Goal: Transaction & Acquisition: Purchase product/service

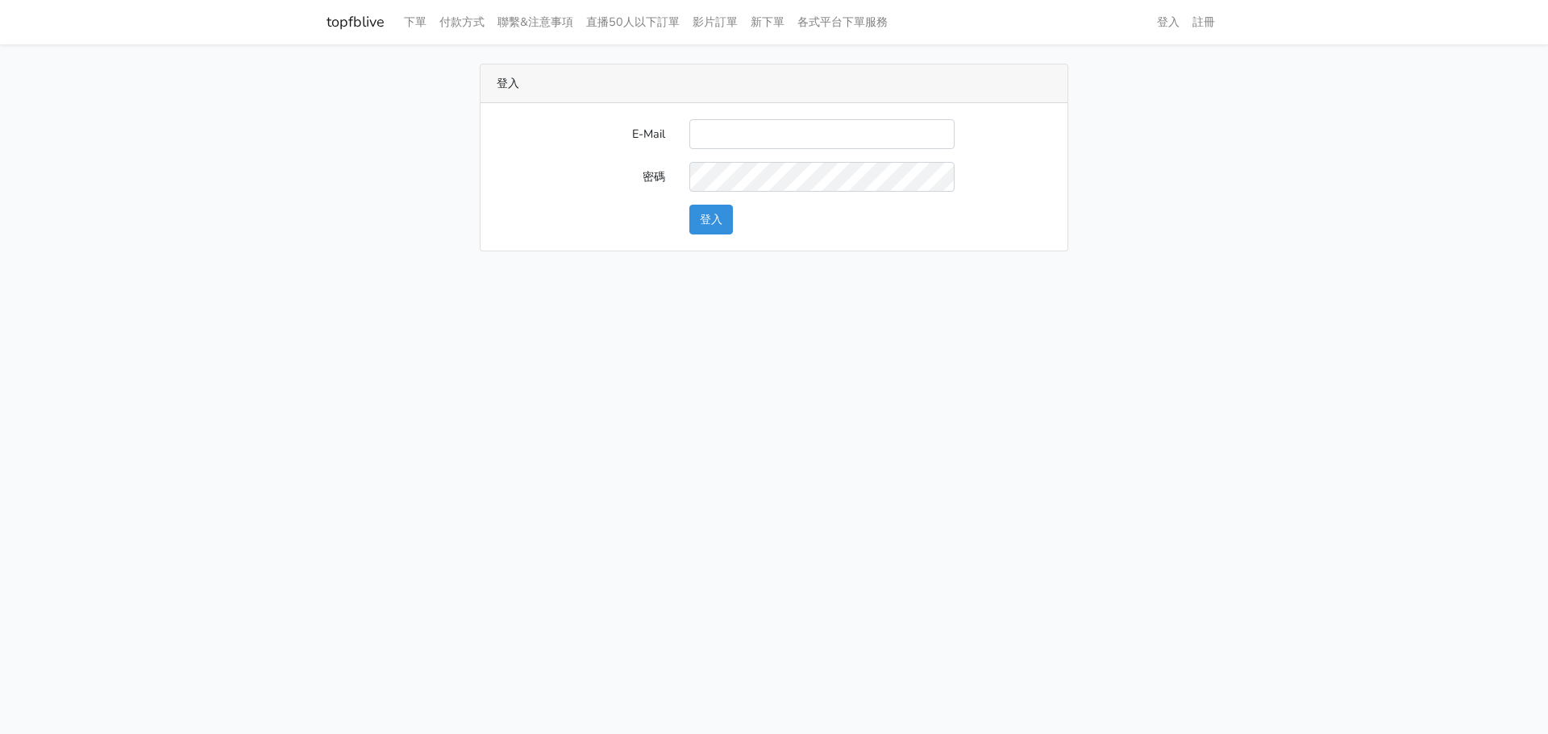
type input "[EMAIL_ADDRESS][DOMAIN_NAME]"
click at [715, 230] on button "登入" at bounding box center [711, 220] width 44 height 30
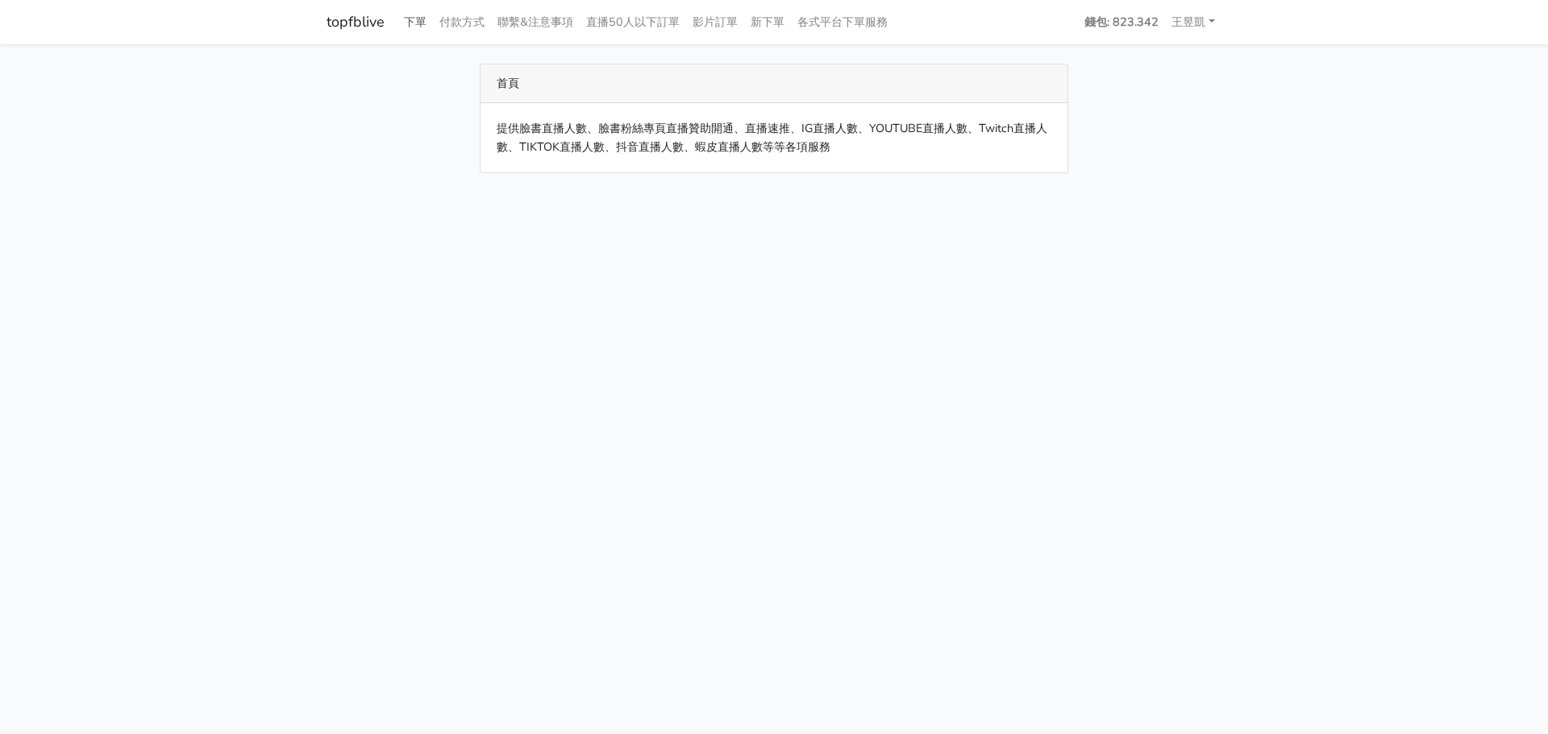
click at [409, 23] on link "下單" at bounding box center [414, 21] width 35 height 31
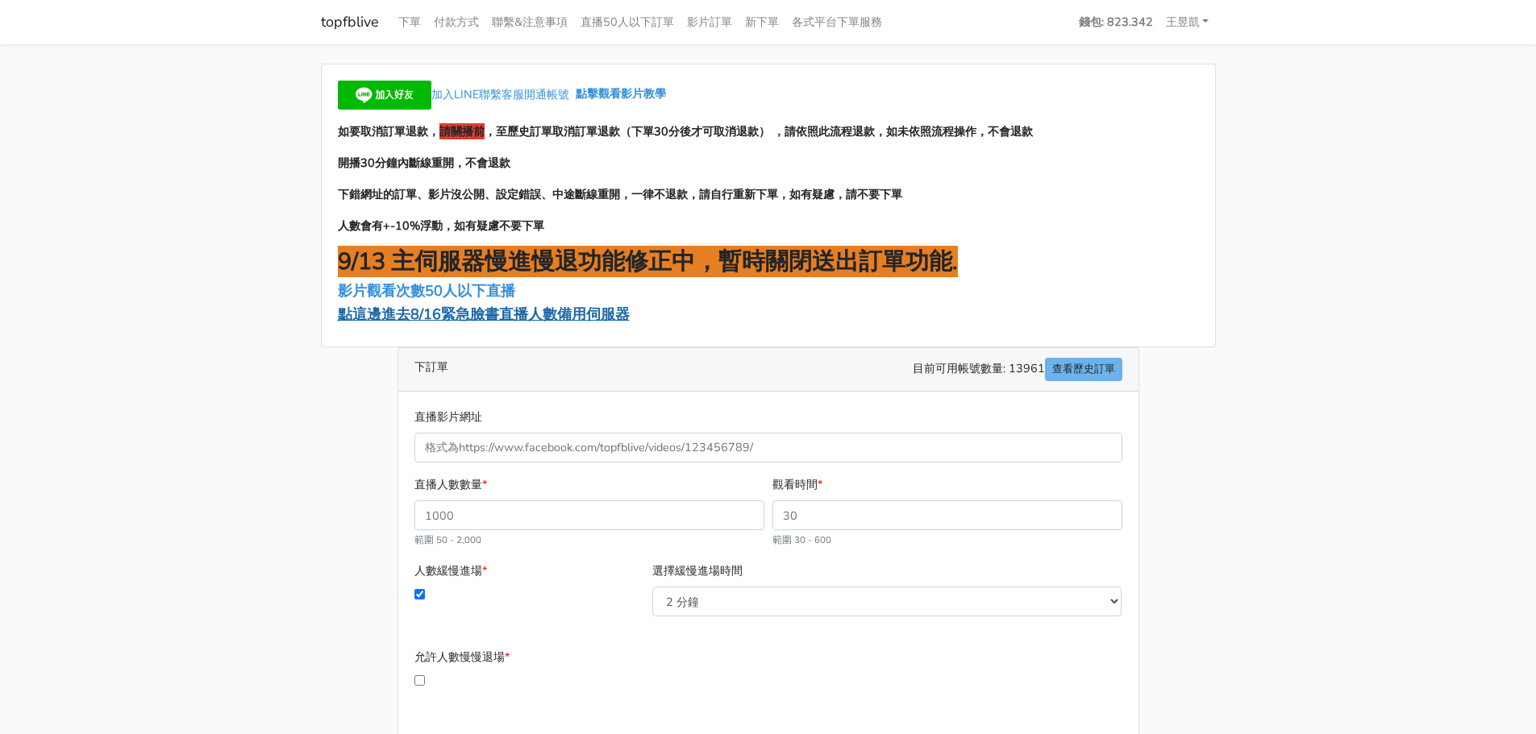
click at [531, 316] on span "點這邊進去8/16緊急臉書直播人數備用伺服器" at bounding box center [484, 314] width 292 height 19
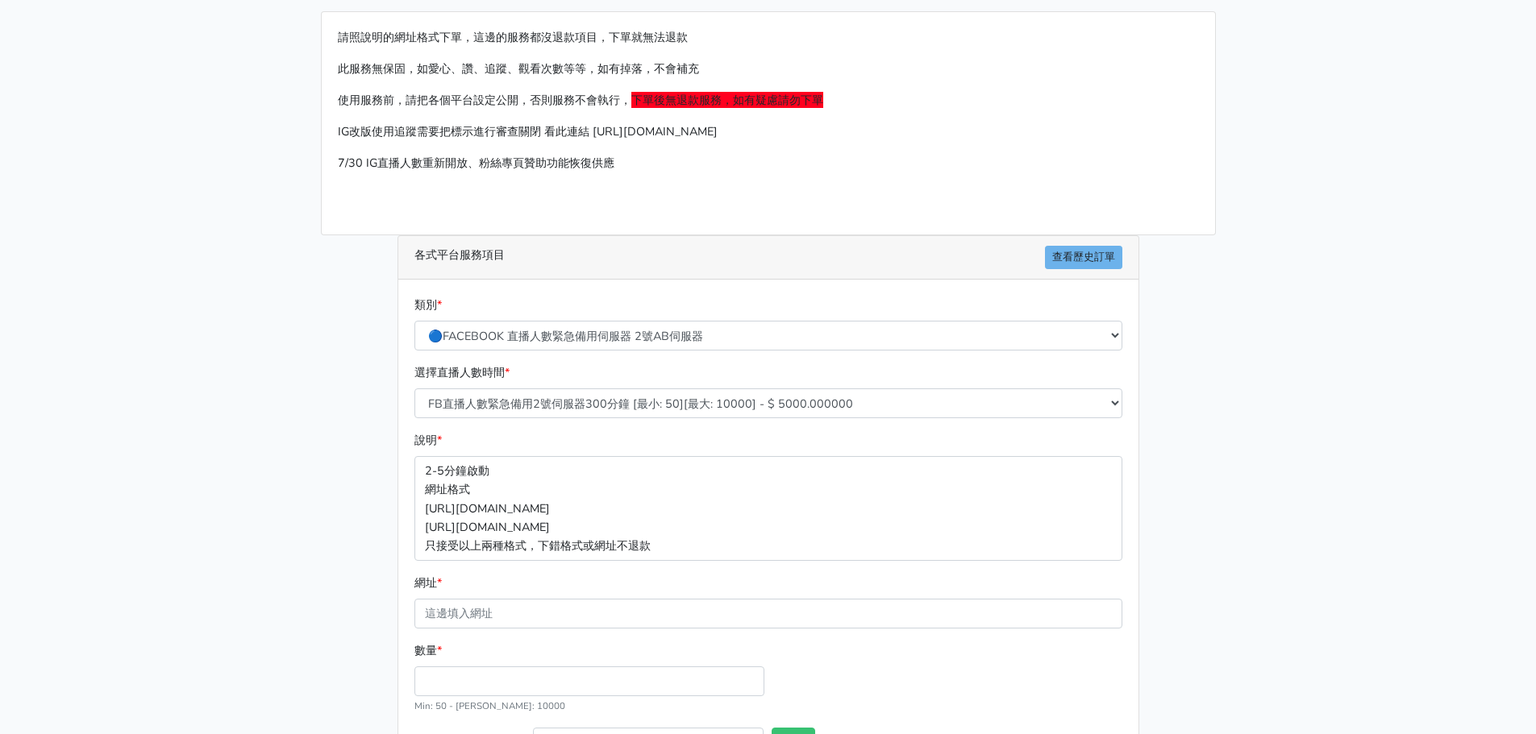
scroll to position [81, 0]
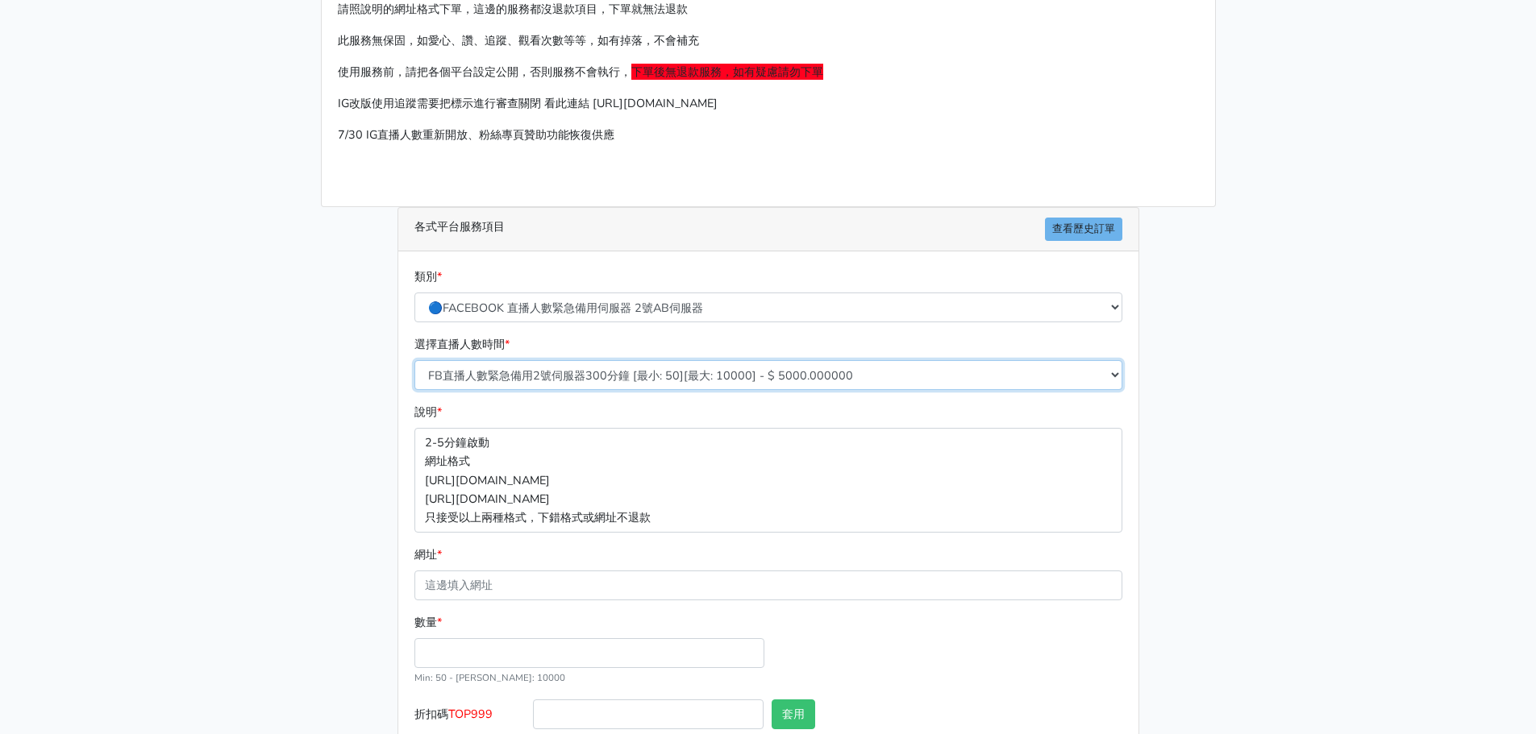
click at [587, 377] on select "FB直播人數緊急備用2號伺服器300分鐘 [最小: 50][最大: 10000] - $ 5000.000000 FB直播人數緊急備用2號伺服器60分鐘 [最…" at bounding box center [768, 375] width 708 height 30
click at [596, 389] on select "FB直播人數緊急備用2號伺服器300分鐘 [最小: 50][最大: 10000] - $ 5000.000000 FB直播人數緊急備用2號伺服器60分鐘 [最…" at bounding box center [768, 375] width 708 height 30
select select "575"
click at [414, 360] on select "FB直播人數緊急備用2號伺服器300分鐘 [最小: 50][最大: 10000] - $ 5000.000000 FB直播人數緊急備用2號伺服器60分鐘 [最…" at bounding box center [768, 375] width 708 height 30
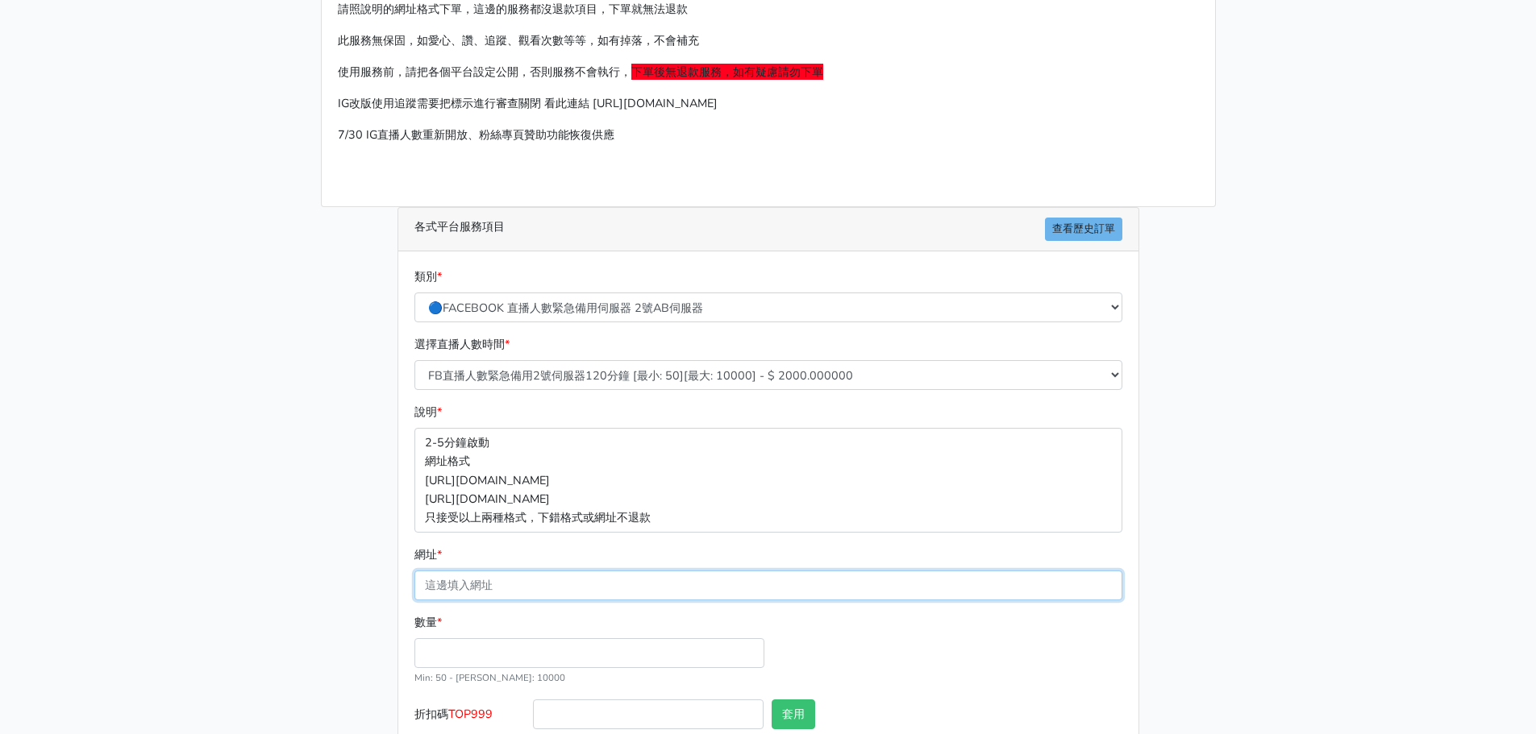
click at [606, 590] on input "網址 *" at bounding box center [768, 586] width 708 height 30
paste input "https://www.facebook.com/NewTaipeiCityFA/videos/1814462895855961"
type input "https://www.facebook.com/NewTaipeiCityFA/videos/1814462895855961"
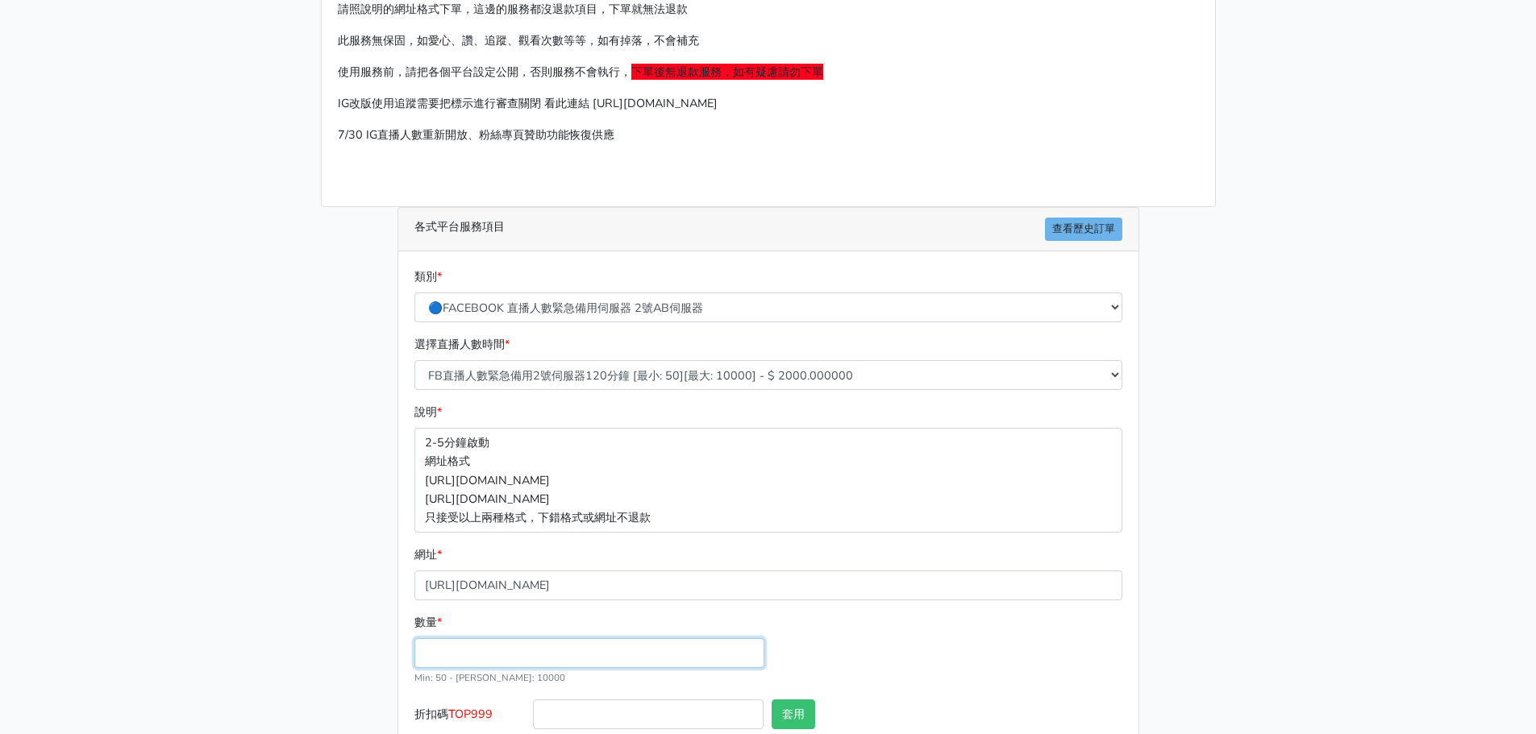
click at [608, 647] on input "數量 *" at bounding box center [589, 653] width 350 height 30
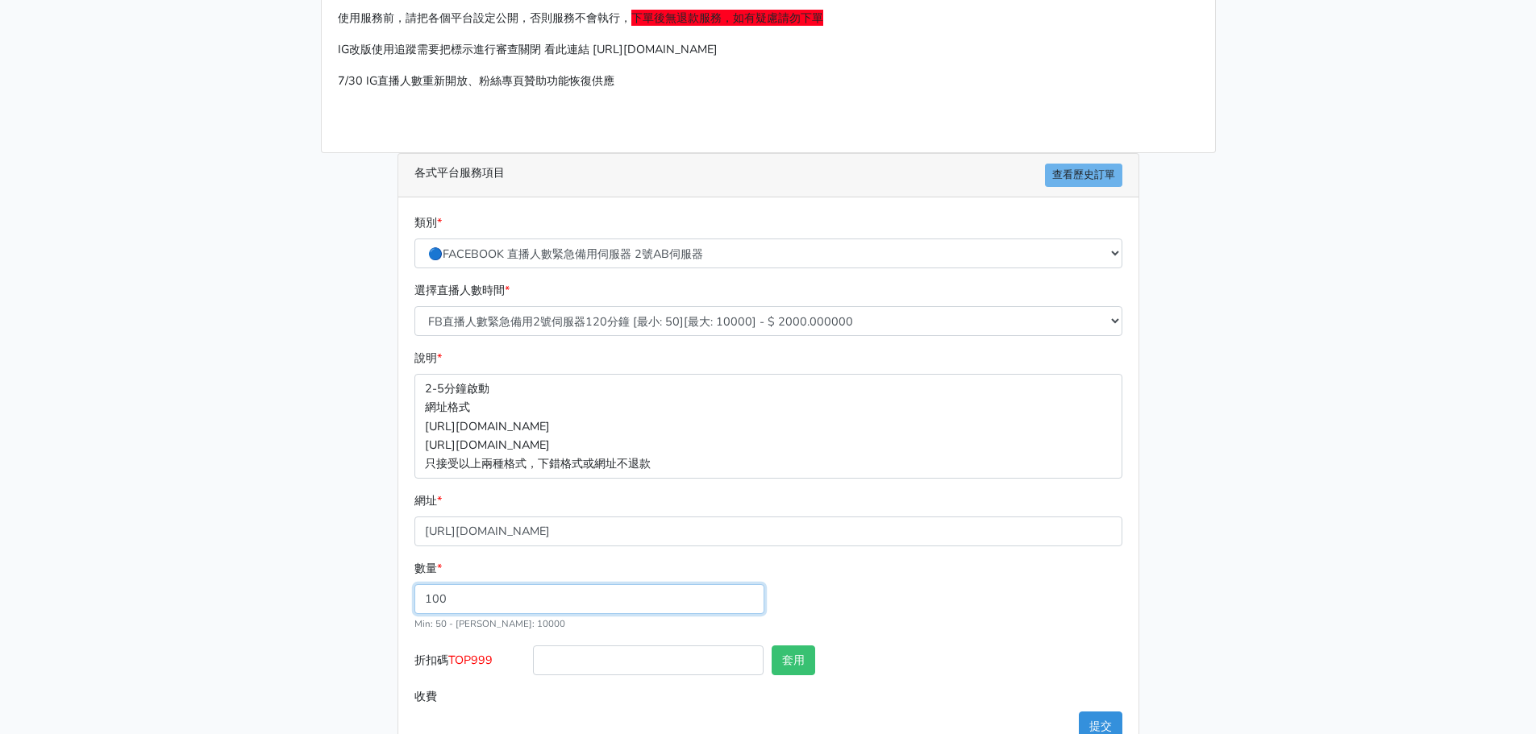
scroll to position [178, 0]
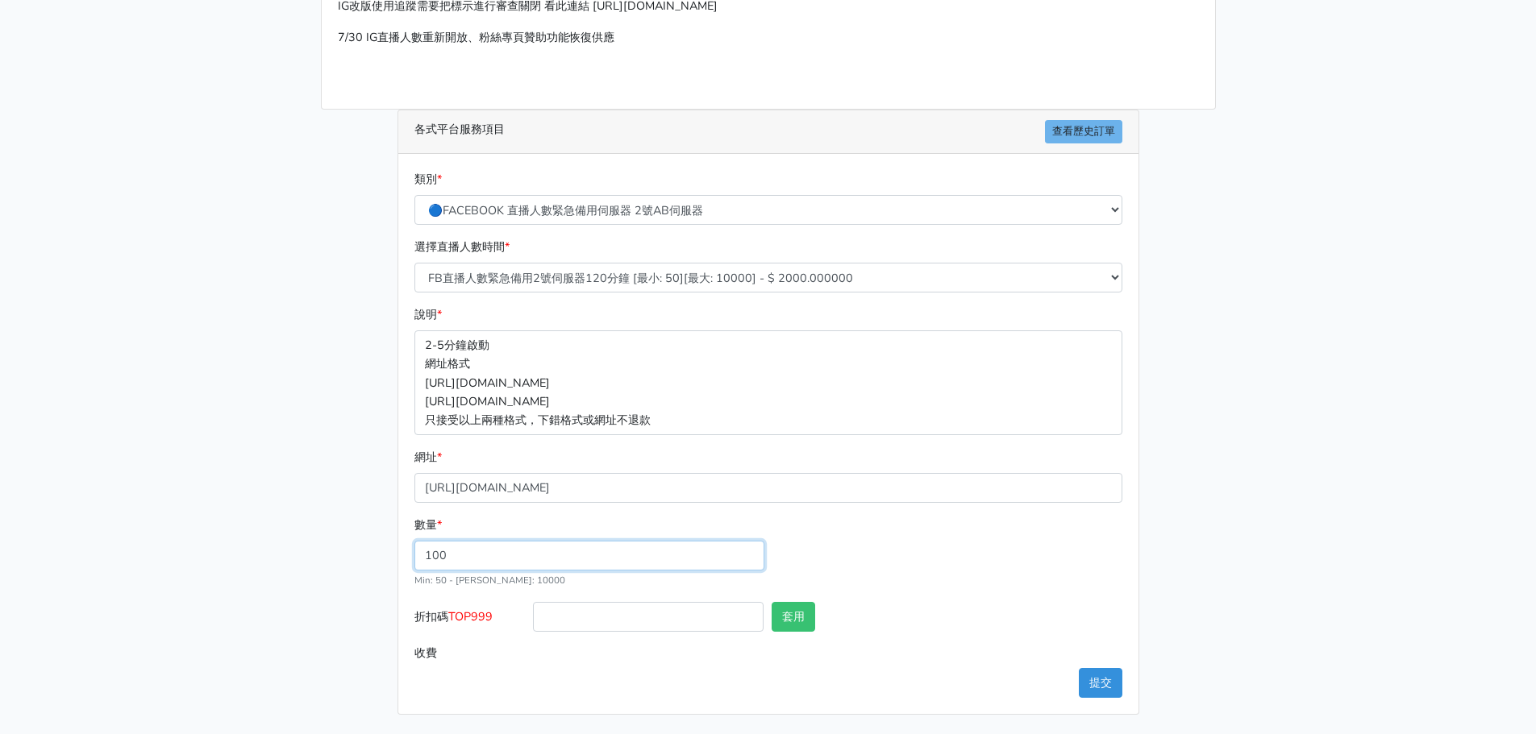
type input "100"
type input "200.000"
click at [469, 624] on span "TOP999" at bounding box center [470, 617] width 44 height 16
click at [533, 624] on input "折扣碼 TOP999" at bounding box center [648, 617] width 231 height 30
click at [469, 624] on span "TOP999" at bounding box center [470, 617] width 44 height 16
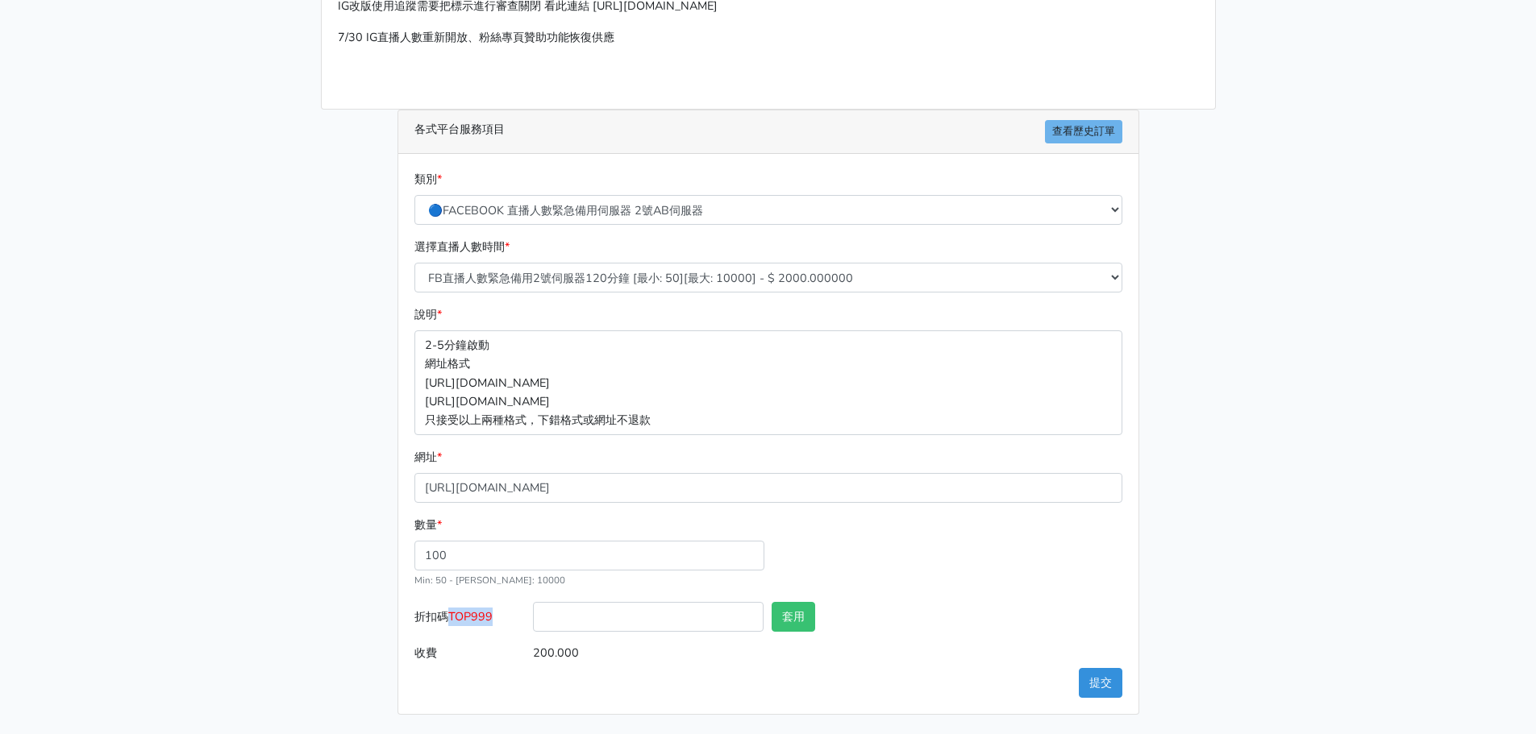
click at [533, 624] on input "折扣碼 TOP999" at bounding box center [648, 617] width 231 height 30
copy span "TOP999"
drag, startPoint x: 575, startPoint y: 614, endPoint x: 631, endPoint y: 615, distance: 56.4
click at [589, 614] on input "折扣碼 TOP999" at bounding box center [648, 617] width 231 height 30
paste input "TOP999"
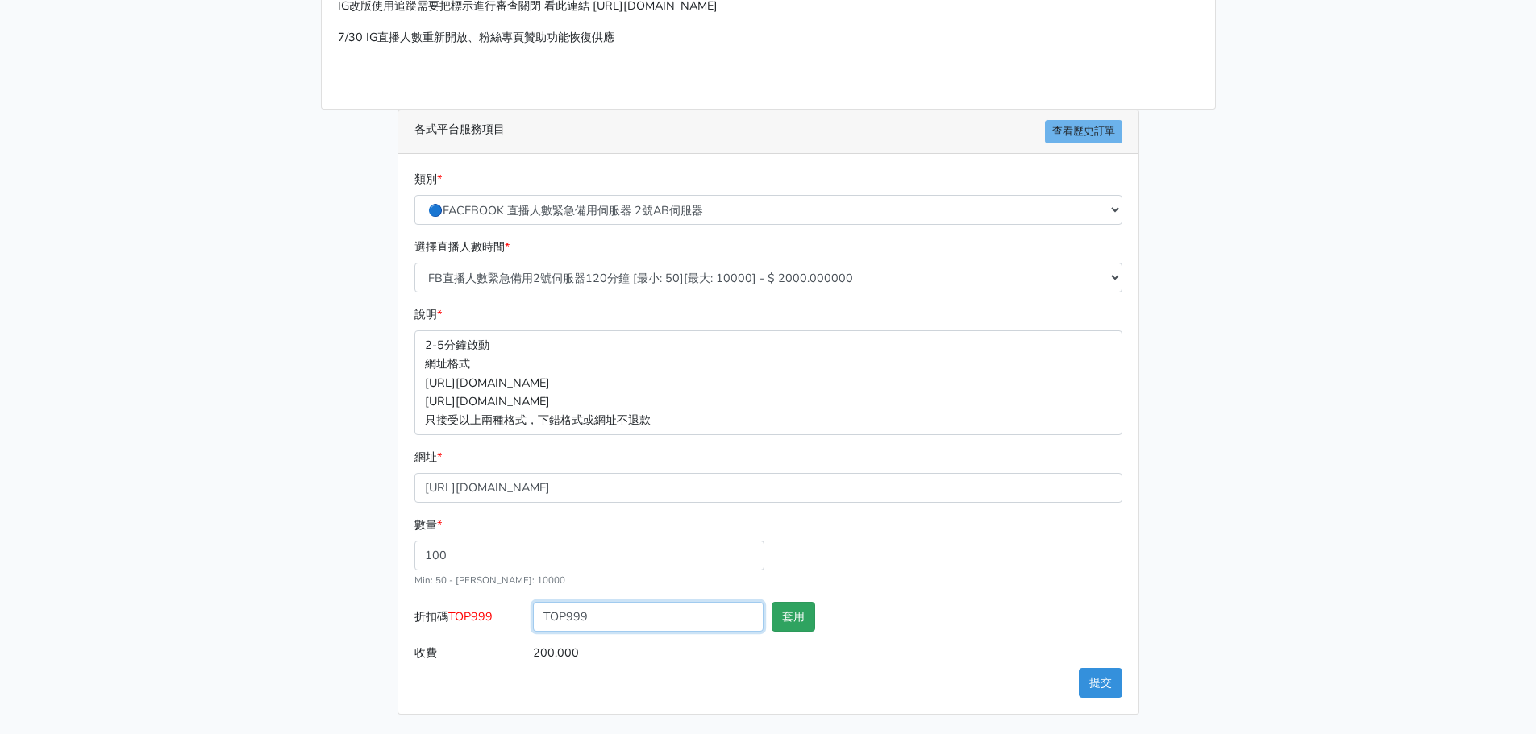
type input "TOP999"
click at [802, 618] on button "套用" at bounding box center [794, 617] width 44 height 30
type input "套用失敗"
drag, startPoint x: 597, startPoint y: 621, endPoint x: 27, endPoint y: 601, distance: 571.1
click at [26, 601] on main "請照說明的網址格式下單，這邊的服務都沒退款項目，下單就無法退款 此服務無保固，如愛心、讚、追蹤、觀看次數等等，如有掉落，不會補充 使用服務前，請把各個平台設定…" at bounding box center [768, 300] width 1536 height 868
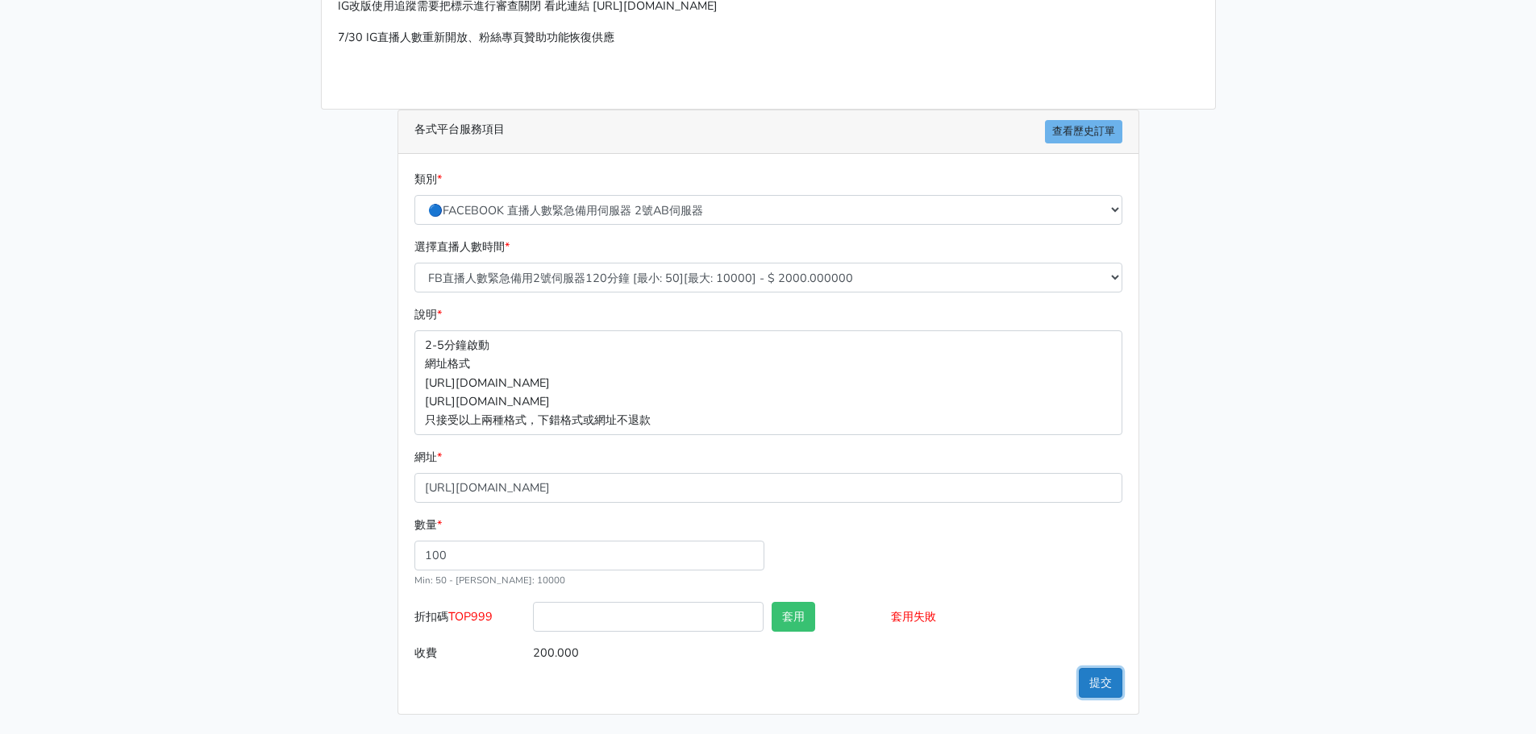
click at [1089, 687] on button "提交" at bounding box center [1101, 683] width 44 height 30
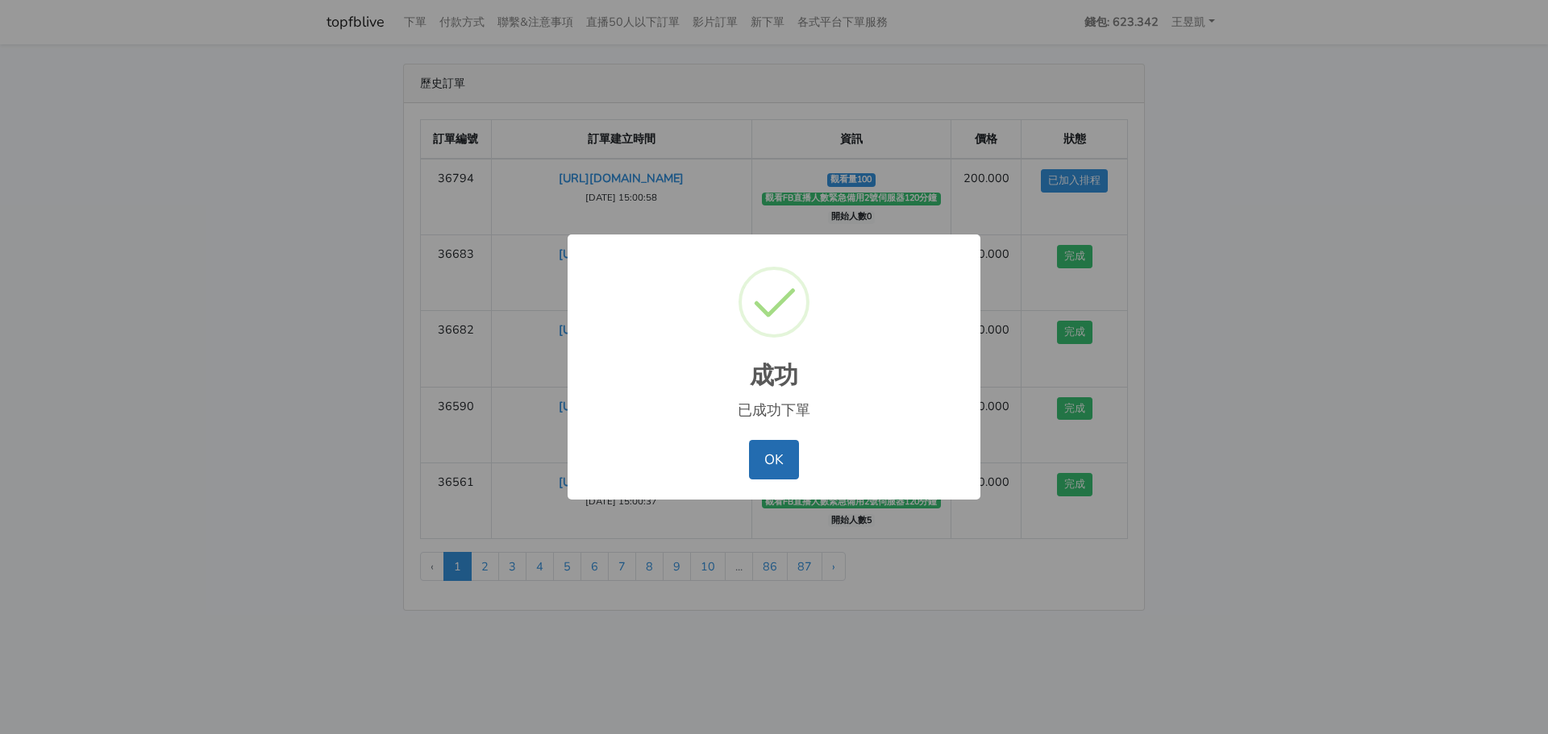
click at [781, 458] on button "OK" at bounding box center [773, 459] width 49 height 39
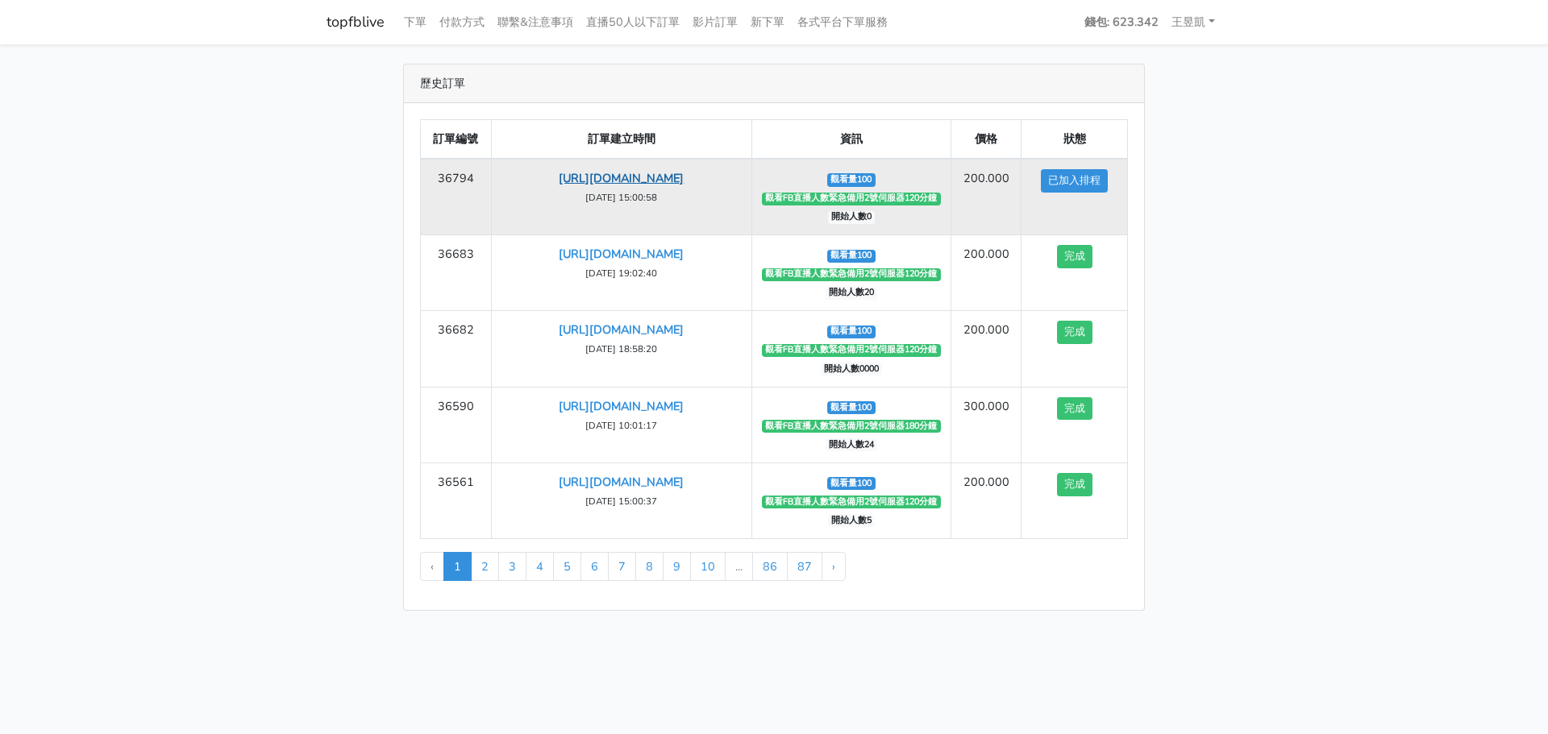
click at [673, 186] on link "[URL][DOMAIN_NAME]" at bounding box center [621, 178] width 125 height 16
click at [643, 173] on link "[URL][DOMAIN_NAME]" at bounding box center [621, 178] width 125 height 16
